Goal: Find contact information: Find contact information

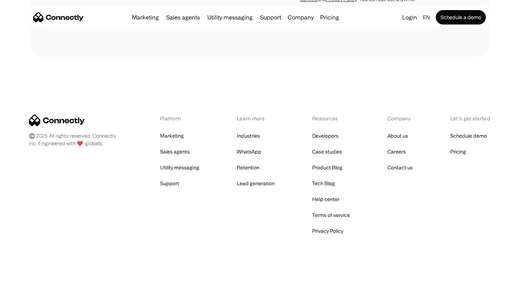
scroll to position [4054, 0]
click at [318, 226] on link "Privacy Policy" at bounding box center [327, 231] width 31 height 10
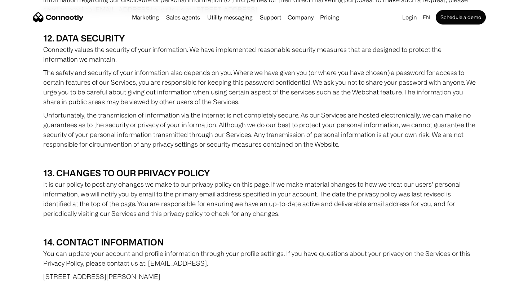
scroll to position [3946, 0]
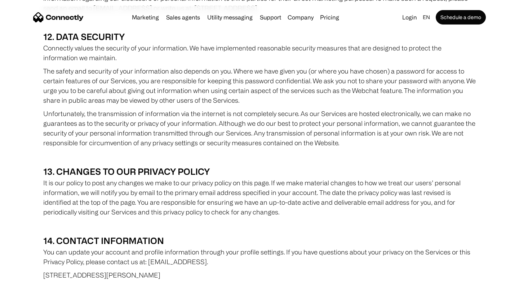
drag, startPoint x: 209, startPoint y: 222, endPoint x: 146, endPoint y: 220, distance: 62.7
click at [146, 247] on p "You can update your account and profile information through your profile settin…" at bounding box center [259, 256] width 432 height 19
copy p "[EMAIL_ADDRESS]"
